Goal: Information Seeking & Learning: Compare options

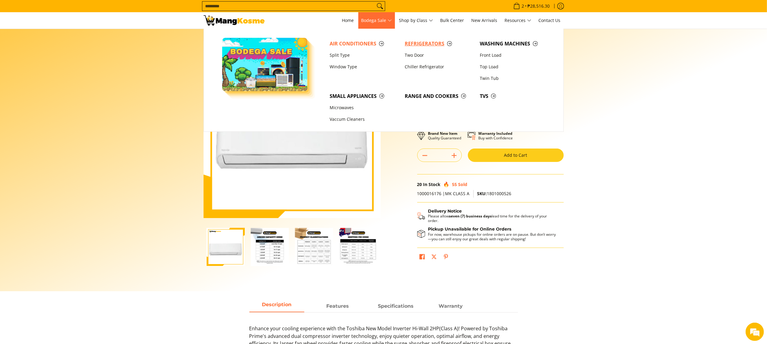
click at [407, 43] on span "Refrigerators" at bounding box center [439, 44] width 69 height 8
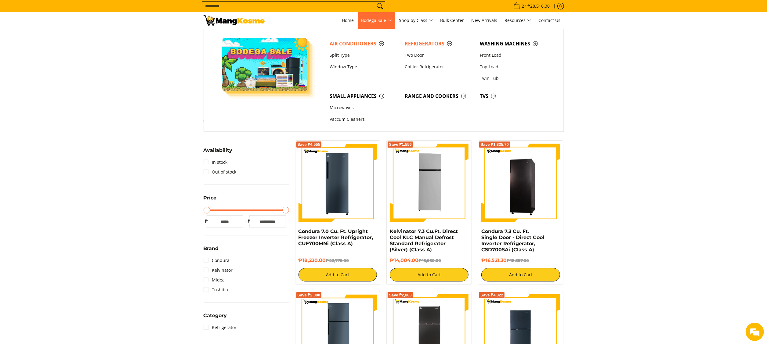
click at [352, 40] on span "Air Conditioners" at bounding box center [364, 44] width 69 height 8
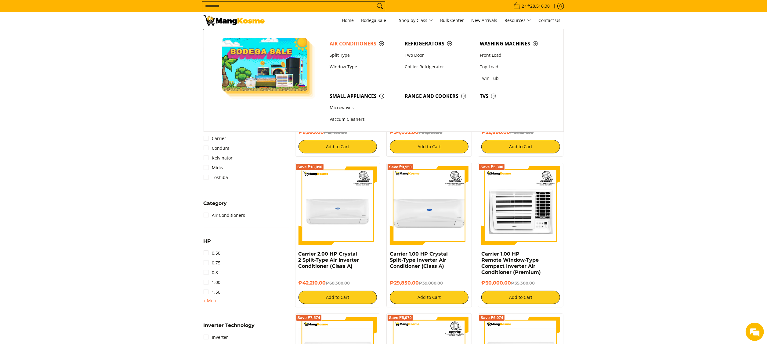
click at [314, 5] on input "Search..." at bounding box center [288, 6] width 173 height 9
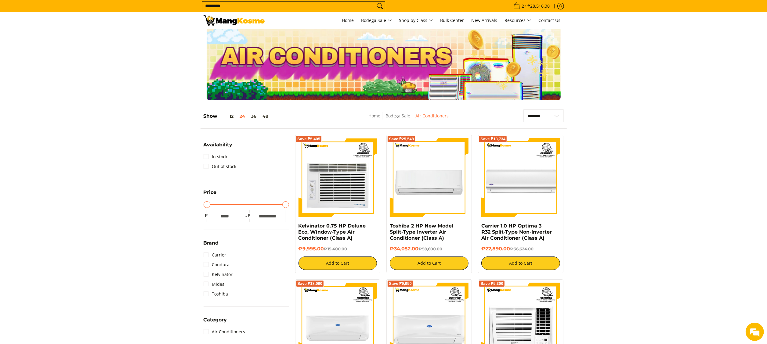
scroll to position [2, 0]
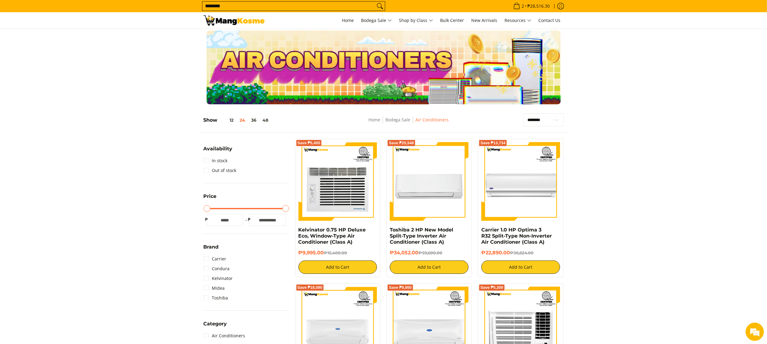
type input "********"
click at [375, 2] on button "Search" at bounding box center [380, 6] width 10 height 9
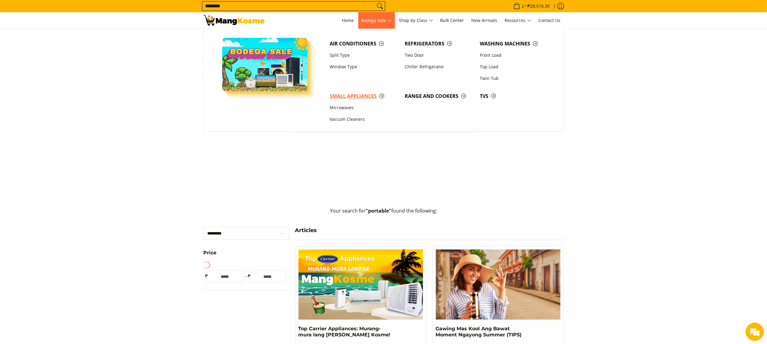
click at [349, 97] on span "Small Appliances" at bounding box center [364, 97] width 69 height 8
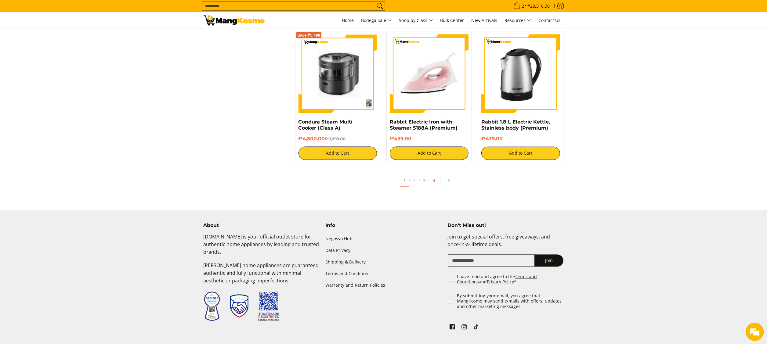
scroll to position [1138, 0]
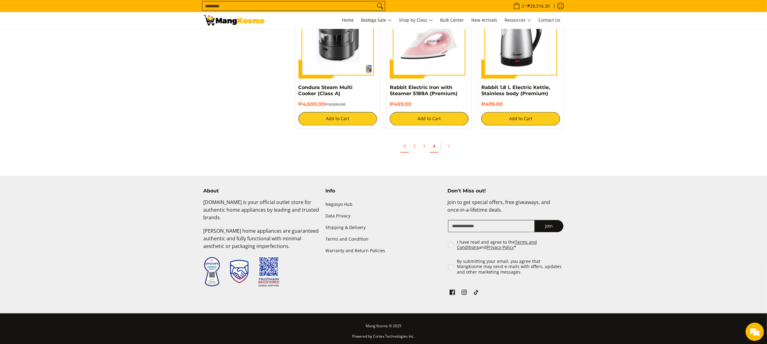
click at [435, 143] on link "4" at bounding box center [434, 146] width 9 height 13
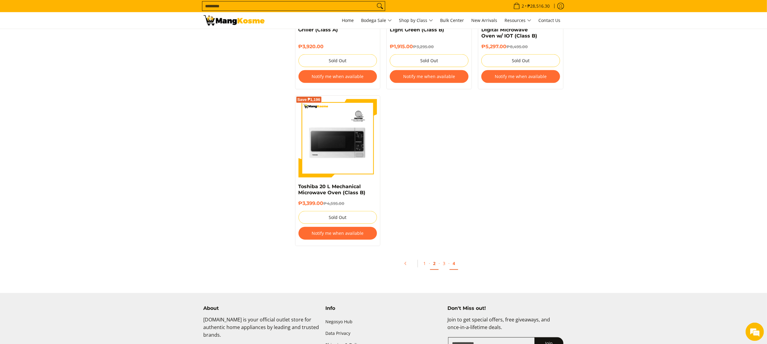
scroll to position [550, 0]
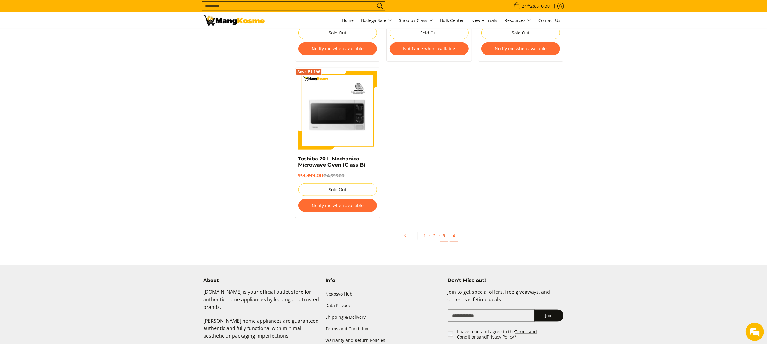
click at [446, 242] on link "3" at bounding box center [444, 236] width 9 height 13
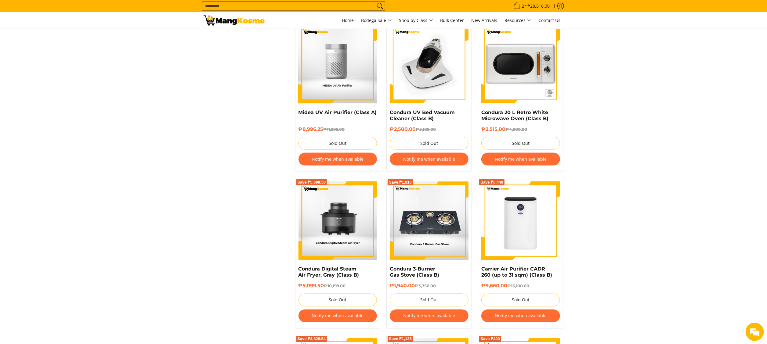
scroll to position [1160, 0]
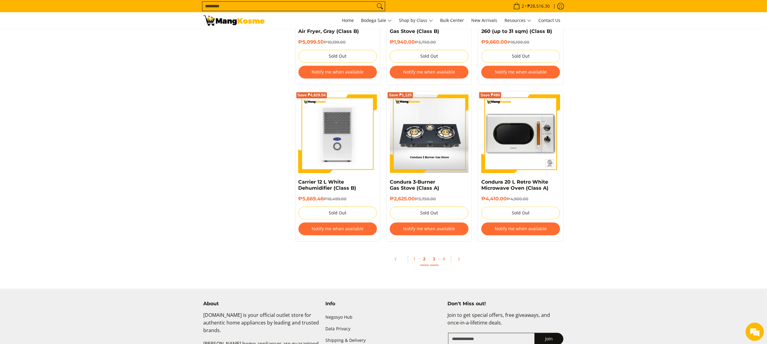
click at [421, 263] on link "2" at bounding box center [424, 259] width 9 height 13
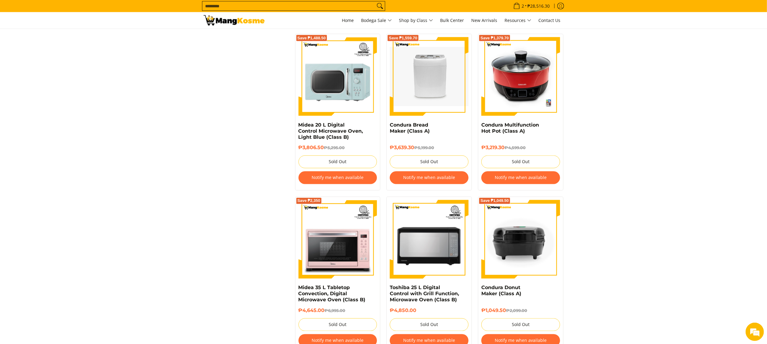
scroll to position [1160, 0]
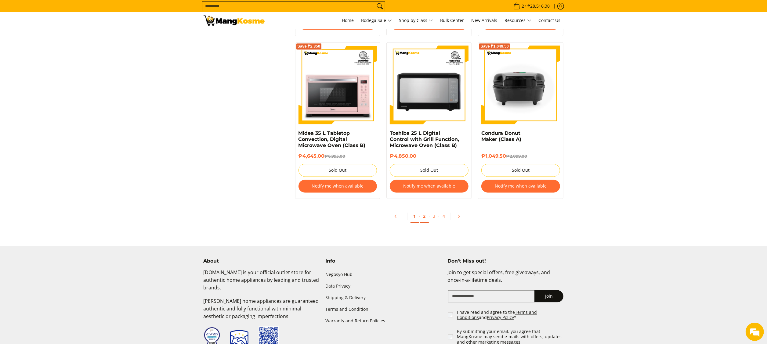
click at [417, 223] on link "1" at bounding box center [415, 216] width 9 height 13
click at [418, 221] on link "1" at bounding box center [415, 216] width 9 height 13
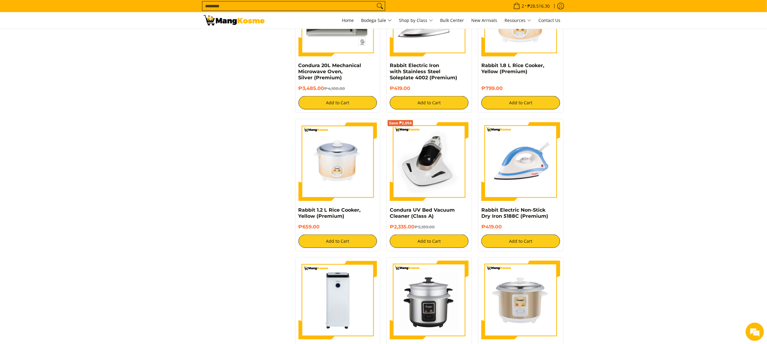
scroll to position [977, 0]
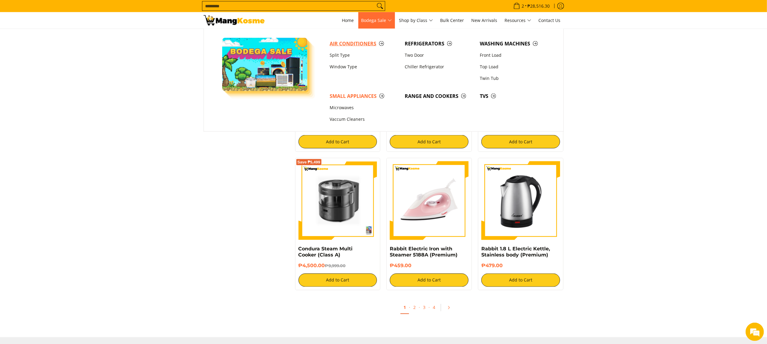
click at [361, 41] on span "Air Conditioners" at bounding box center [364, 44] width 69 height 8
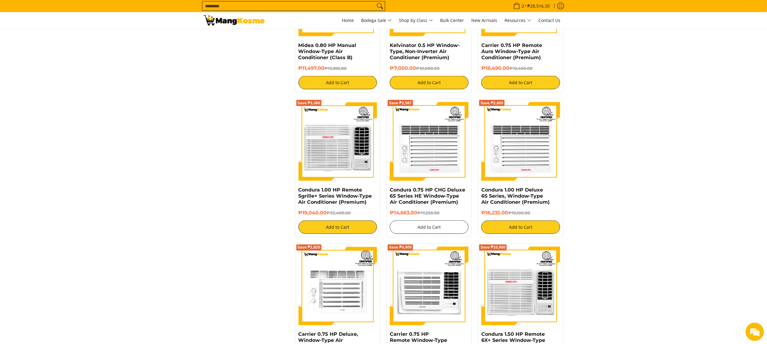
scroll to position [1181, 0]
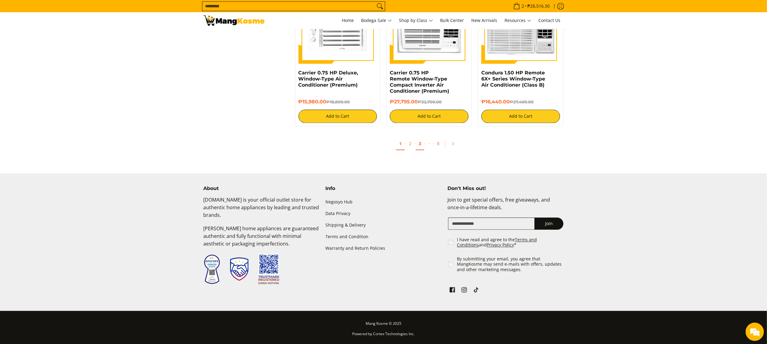
click at [416, 143] on link "3" at bounding box center [420, 144] width 9 height 13
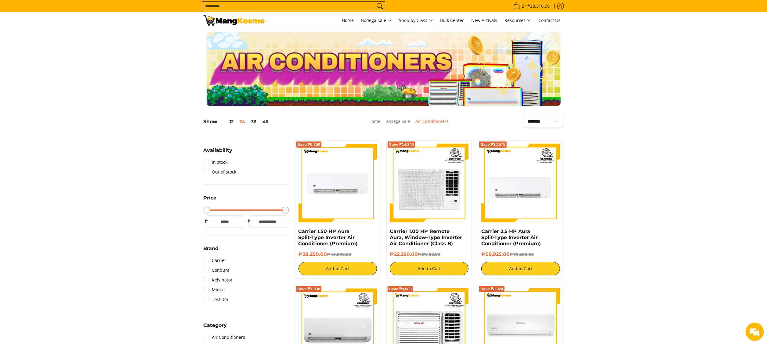
click at [314, 9] on input "Search..." at bounding box center [288, 6] width 173 height 9
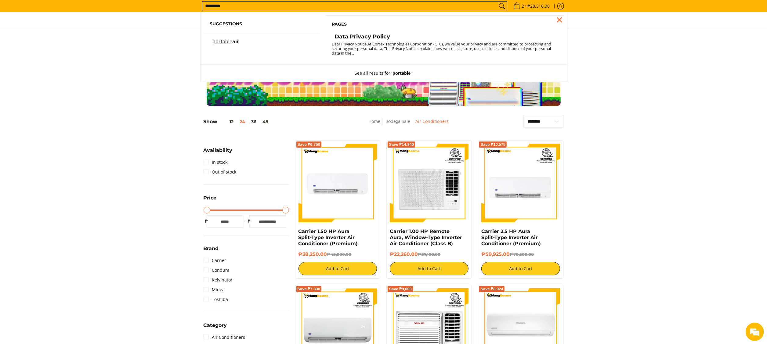
type input "********"
click at [236, 42] on span "air" at bounding box center [236, 41] width 7 height 7
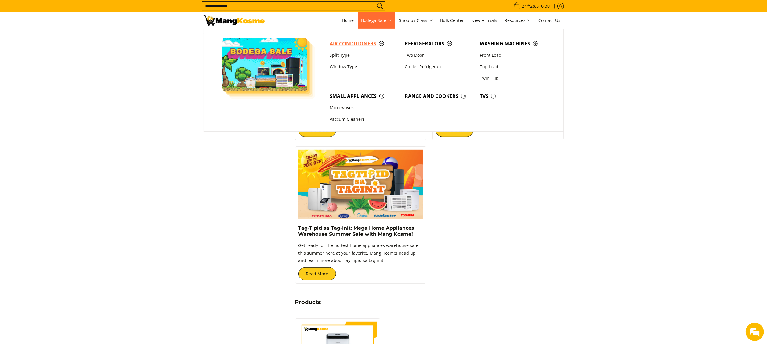
click at [372, 45] on span "Air Conditioners" at bounding box center [364, 44] width 69 height 8
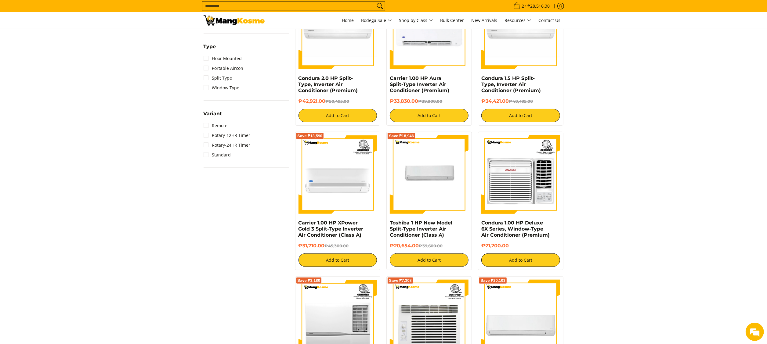
scroll to position [82, 0]
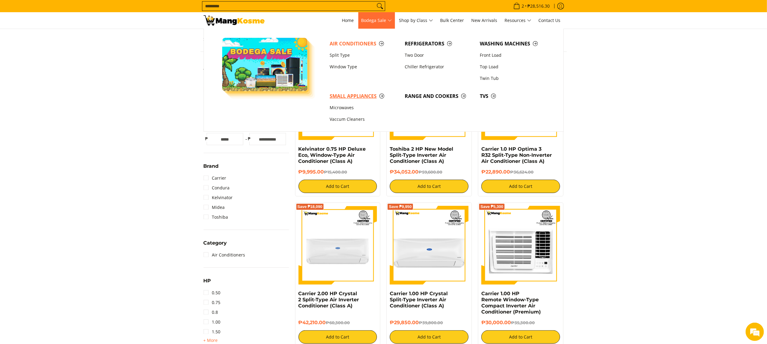
click at [351, 97] on span "Small Appliances" at bounding box center [364, 97] width 69 height 8
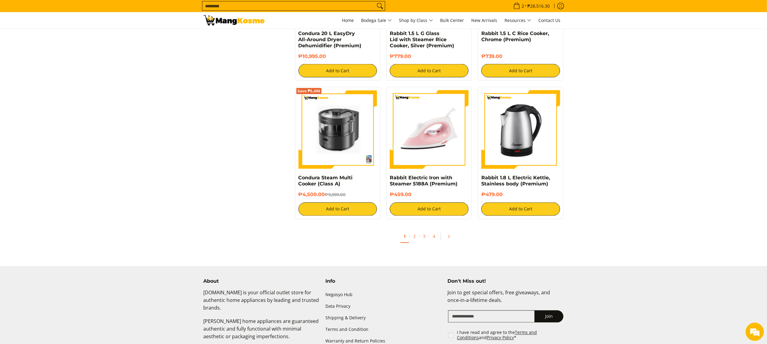
scroll to position [1099, 0]
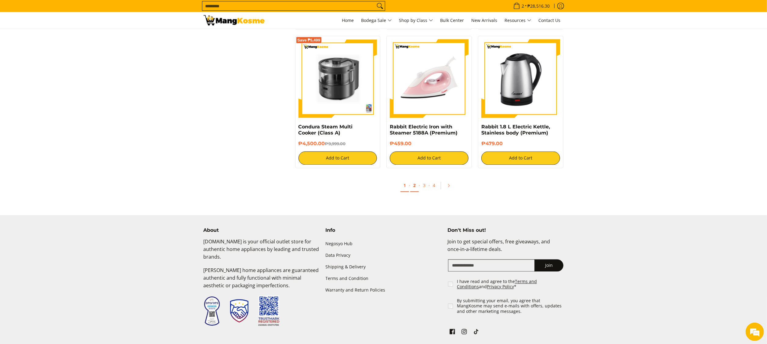
click at [416, 182] on link "2" at bounding box center [414, 186] width 9 height 13
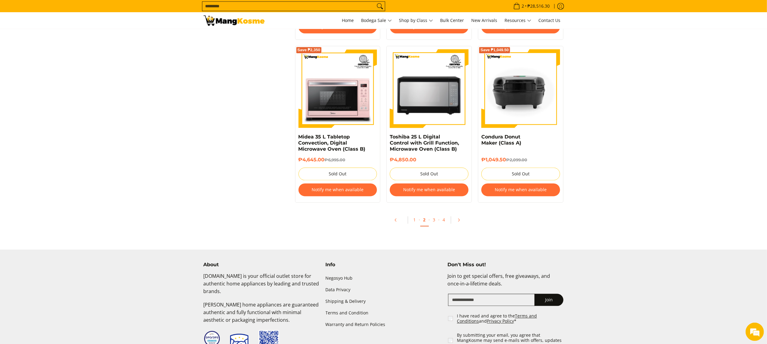
scroll to position [1160, 0]
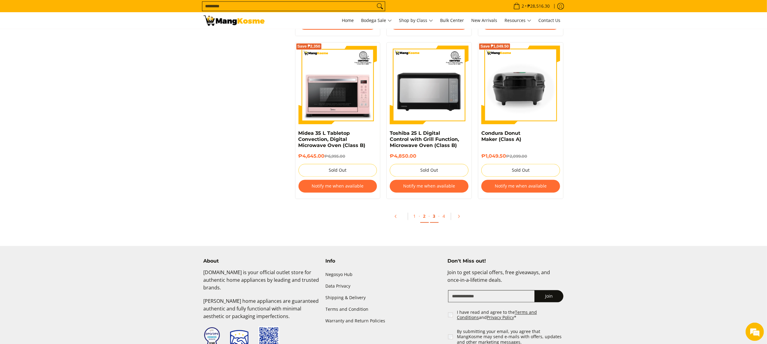
click at [432, 216] on link "3" at bounding box center [434, 216] width 9 height 13
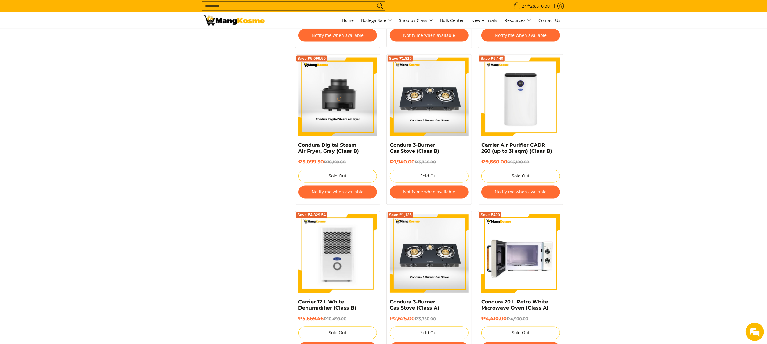
scroll to position [1099, 0]
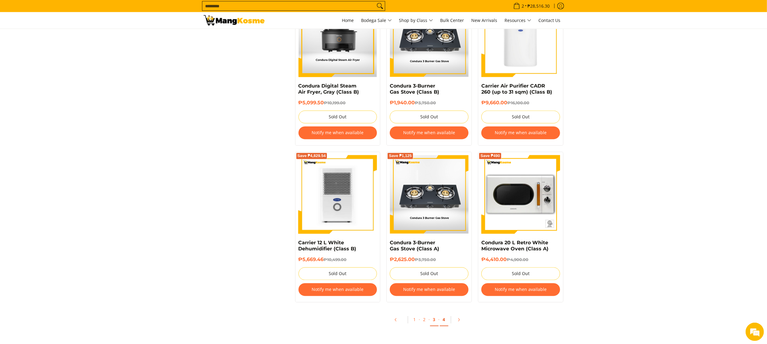
click at [446, 320] on link "4" at bounding box center [444, 320] width 9 height 13
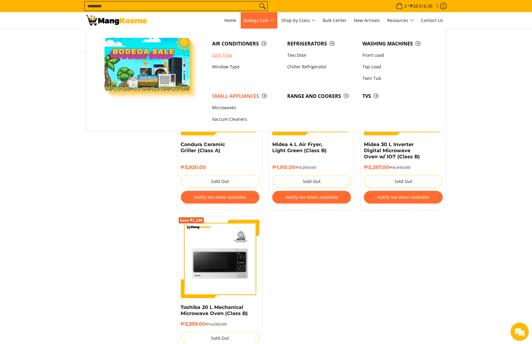
click at [236, 56] on link "Split Type" at bounding box center [246, 55] width 75 height 12
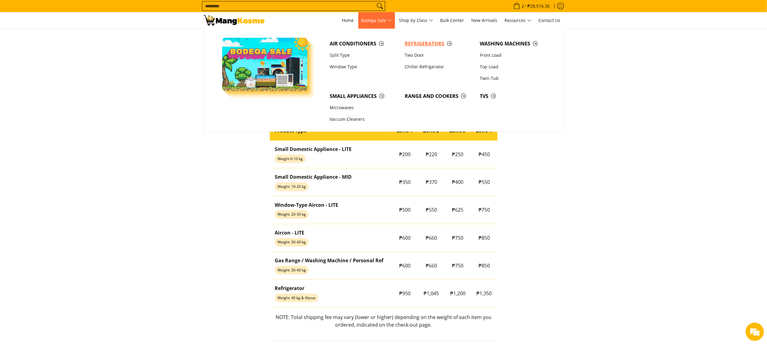
click at [406, 48] on span "Refrigerators" at bounding box center [439, 44] width 69 height 8
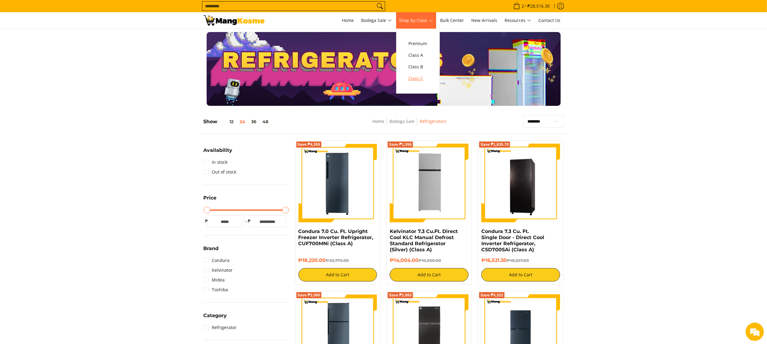
click at [414, 81] on span "Class C" at bounding box center [418, 79] width 19 height 8
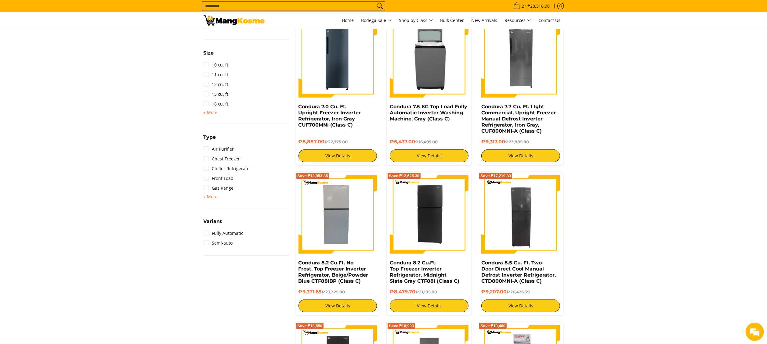
scroll to position [427, 0]
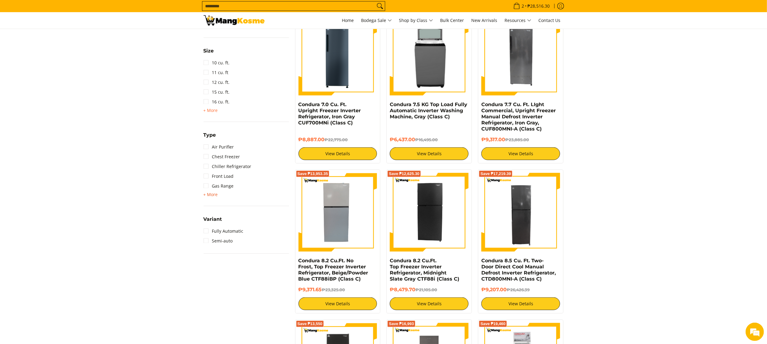
click at [215, 195] on span "+ More" at bounding box center [211, 194] width 14 height 5
click at [241, 267] on link "Upright Freezer" at bounding box center [224, 265] width 41 height 10
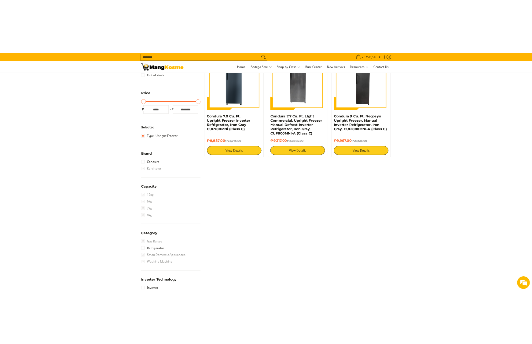
scroll to position [86, 0]
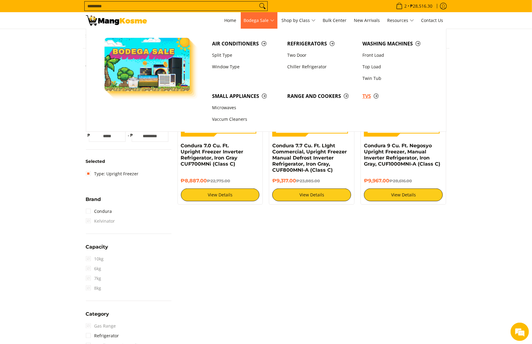
click at [368, 97] on span "TVs" at bounding box center [396, 97] width 69 height 8
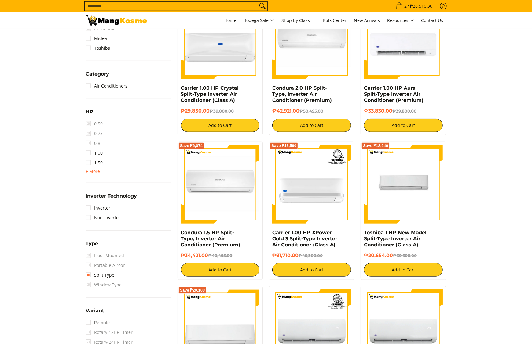
scroll to position [305, 0]
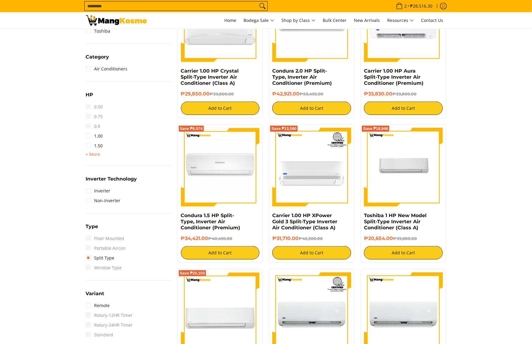
click at [101, 154] on div "2.00 2.50 3.00 3T 4.00 6.00" at bounding box center [128, 154] width 85 height 7
click at [98, 153] on span "+ More" at bounding box center [93, 154] width 14 height 5
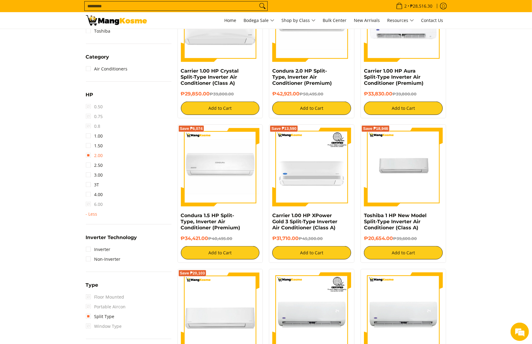
click at [102, 157] on link "2.00" at bounding box center [94, 156] width 17 height 10
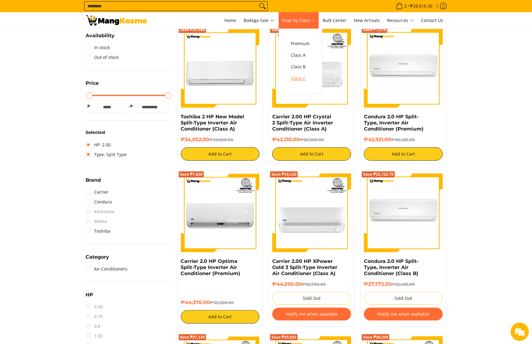
click at [305, 83] on link "Class C" at bounding box center [300, 79] width 25 height 12
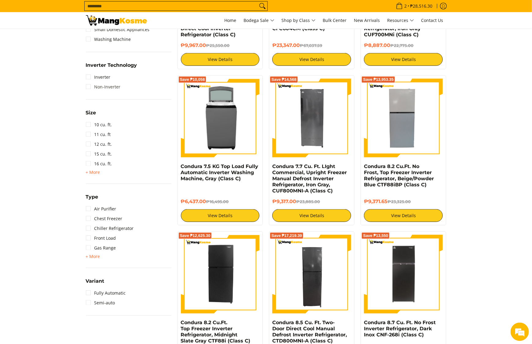
scroll to position [366, 0]
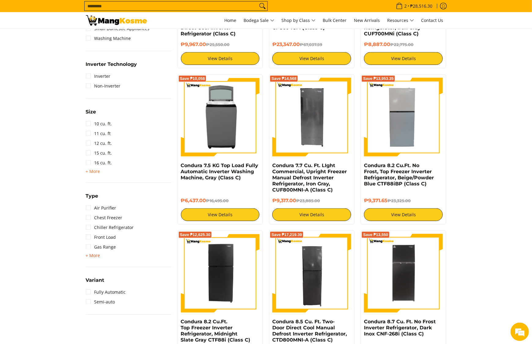
click at [98, 256] on span "+ More" at bounding box center [93, 255] width 14 height 5
click at [116, 269] on link "Side by Side" at bounding box center [103, 267] width 34 height 10
